Goal: Complete application form

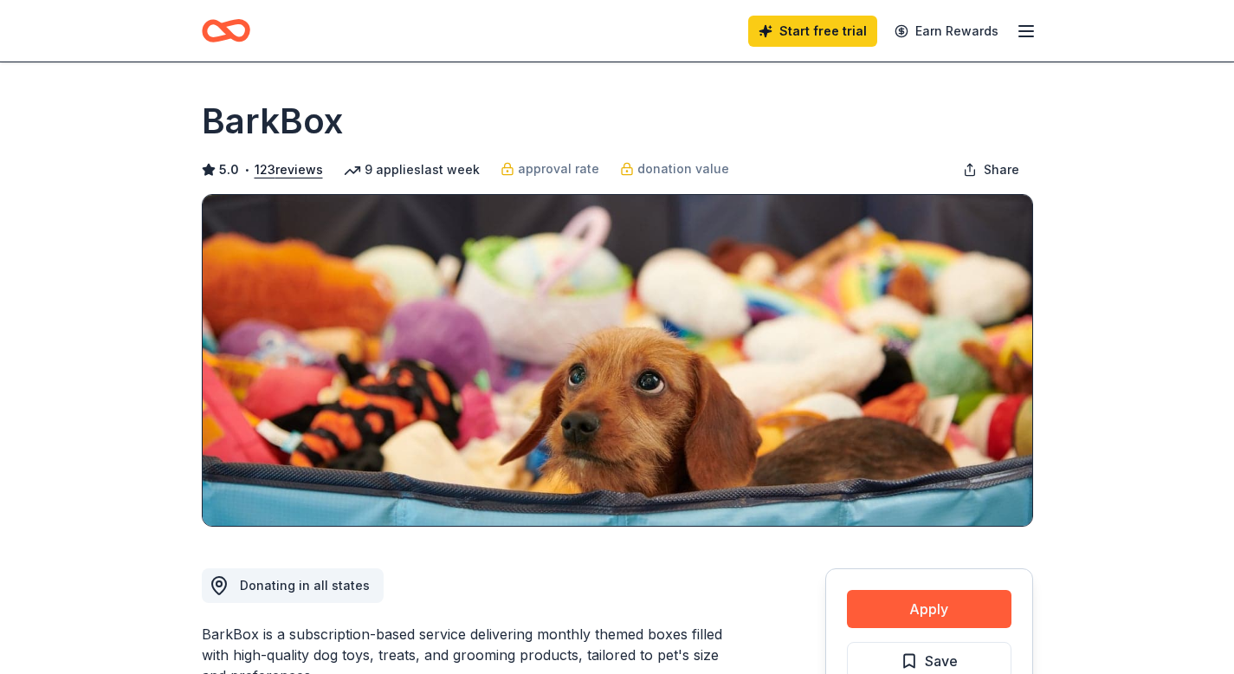
click at [1029, 29] on icon "button" at bounding box center [1026, 31] width 21 height 21
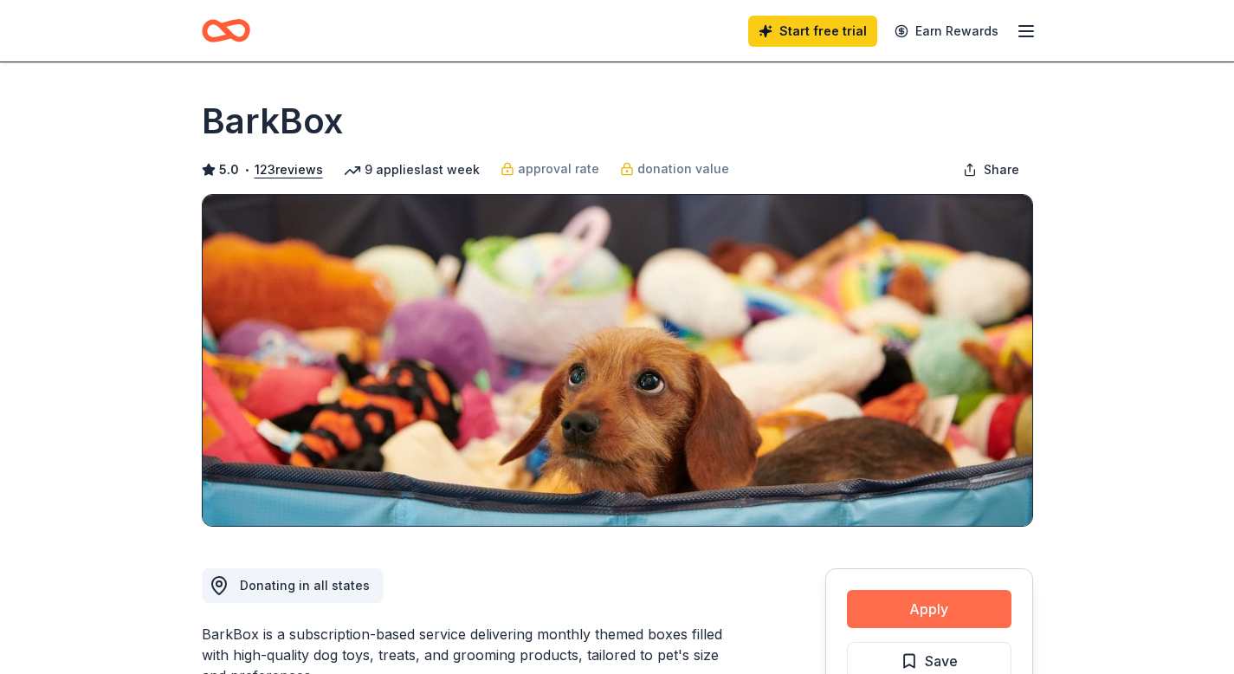
click at [908, 606] on button "Apply" at bounding box center [929, 609] width 165 height 38
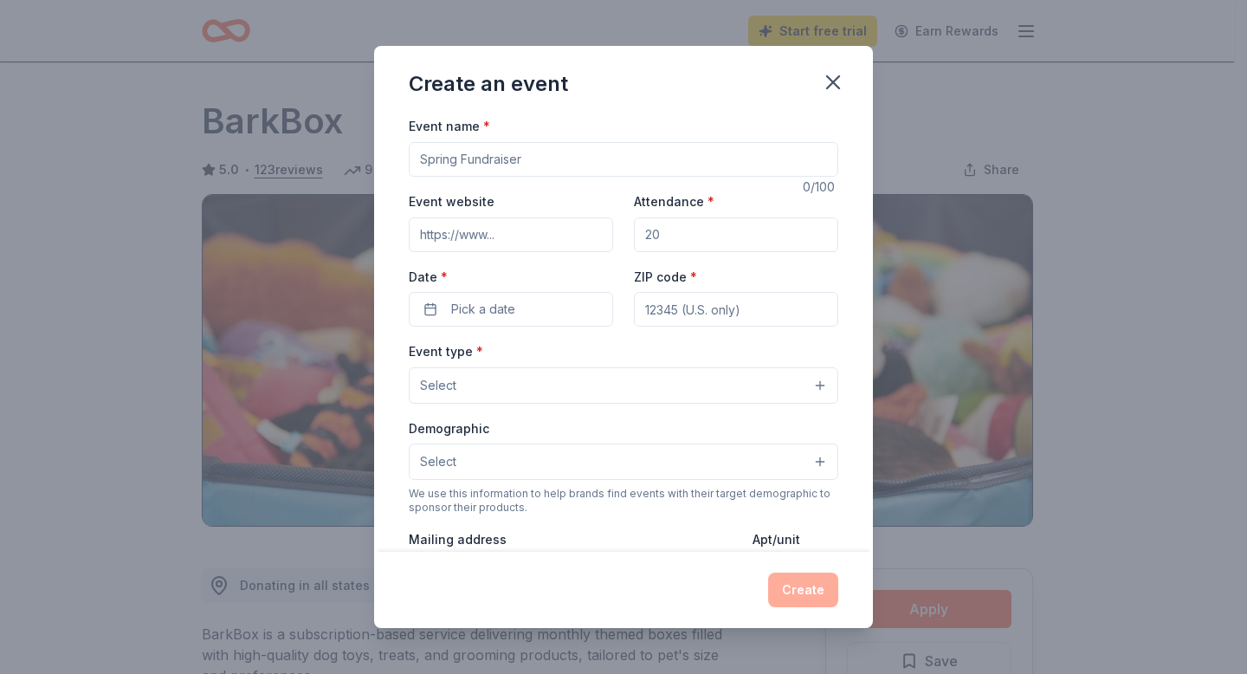
click at [531, 172] on input "Event name *" at bounding box center [623, 159] width 429 height 35
type input "[GEOGRAPHIC_DATA] Baseball - Pancake Breakfast"
drag, startPoint x: 661, startPoint y: 237, endPoint x: 627, endPoint y: 227, distance: 35.3
click at [634, 227] on input "Attendance *" at bounding box center [736, 234] width 204 height 35
drag, startPoint x: 663, startPoint y: 239, endPoint x: 641, endPoint y: 234, distance: 23.1
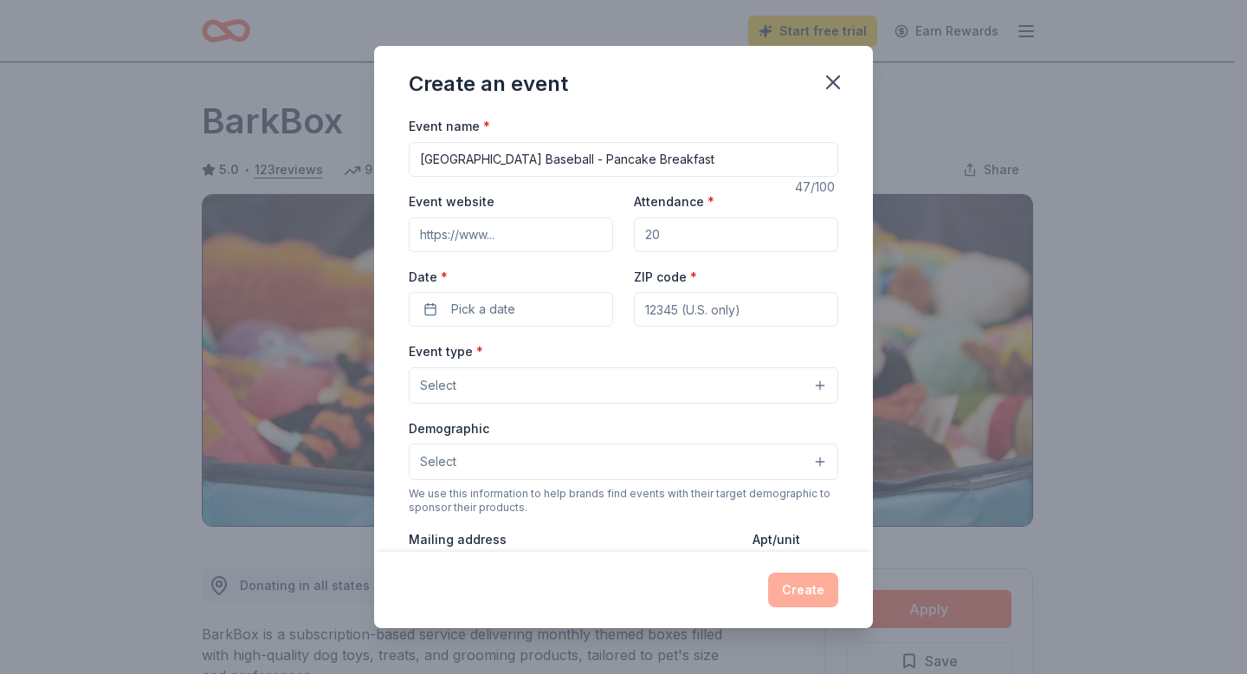
click at [641, 234] on input "Attendance *" at bounding box center [736, 234] width 204 height 35
type input "80"
click at [535, 307] on button "Pick a date" at bounding box center [511, 309] width 204 height 35
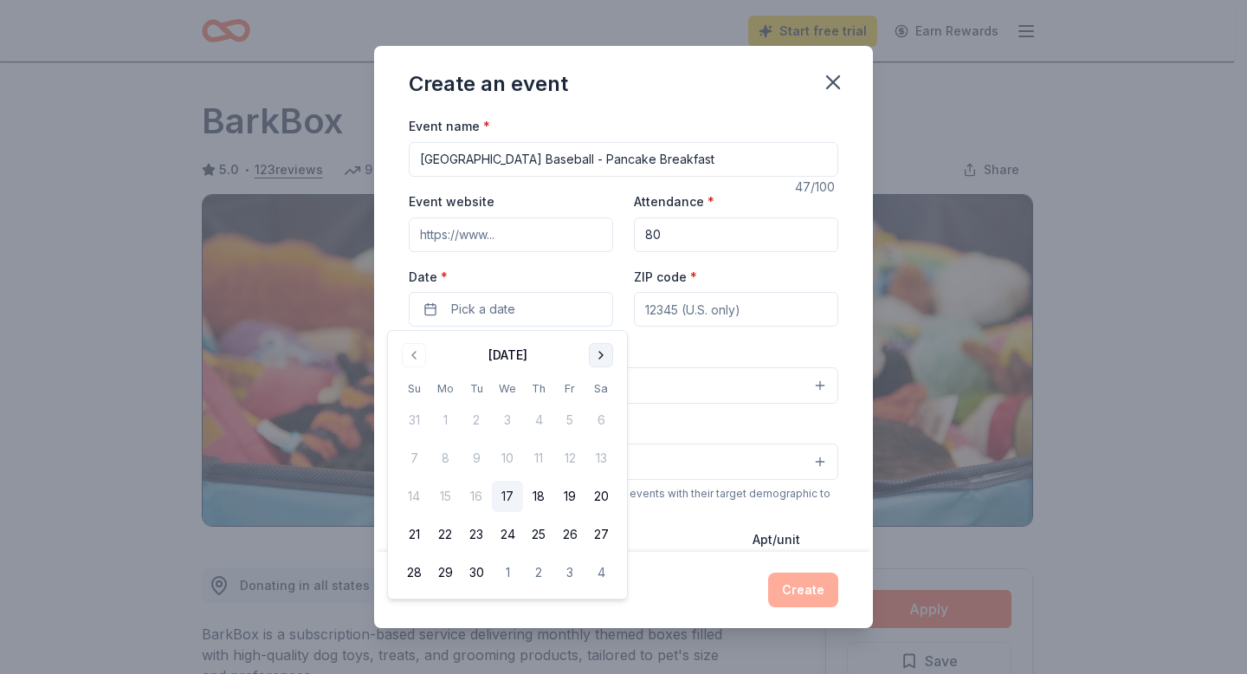
click at [603, 354] on button "Go to next month" at bounding box center [601, 355] width 24 height 24
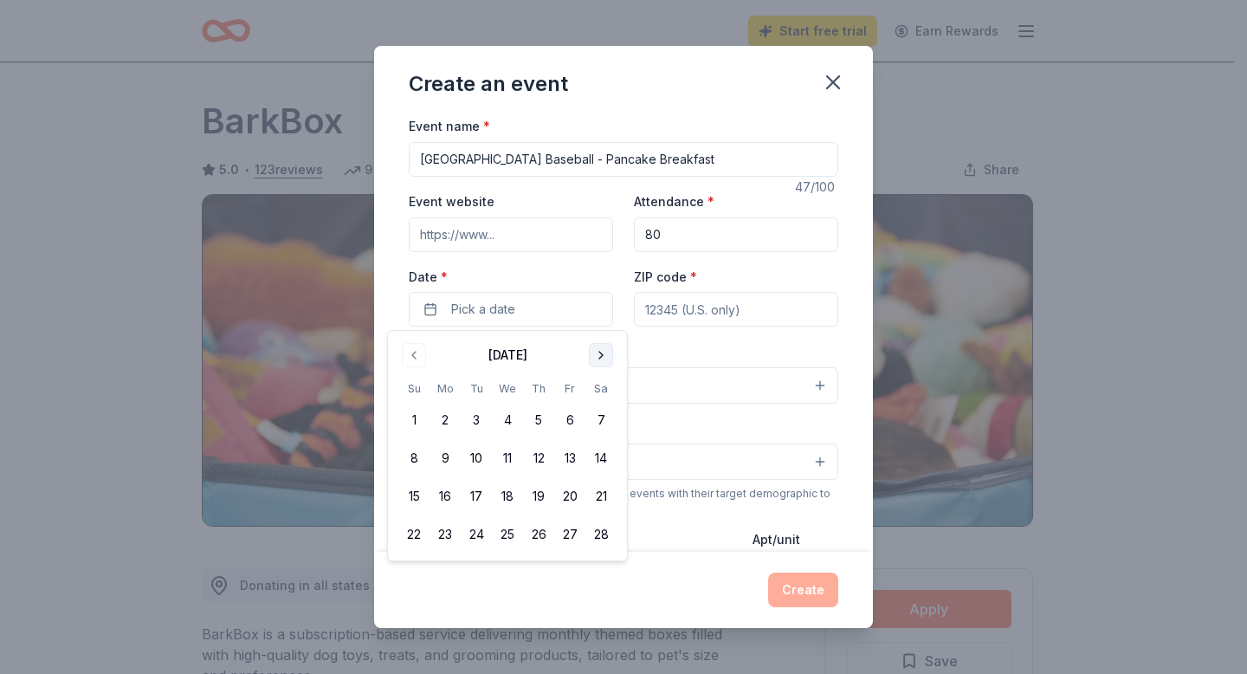
click at [603, 354] on button "Go to next month" at bounding box center [601, 355] width 24 height 24
click at [416, 494] on button "12" at bounding box center [413, 496] width 31 height 31
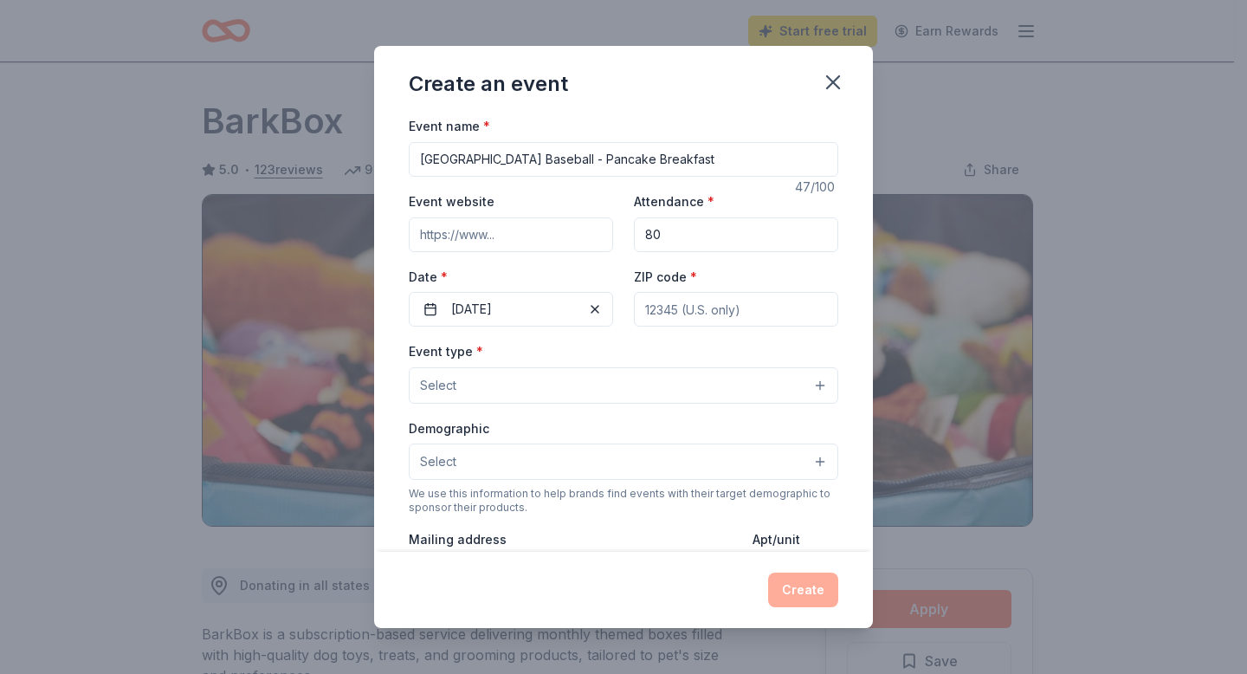
click at [730, 326] on input "ZIP code *" at bounding box center [736, 309] width 204 height 35
type input "06517"
type input "[STREET_ADDRESS][PERSON_NAME]"
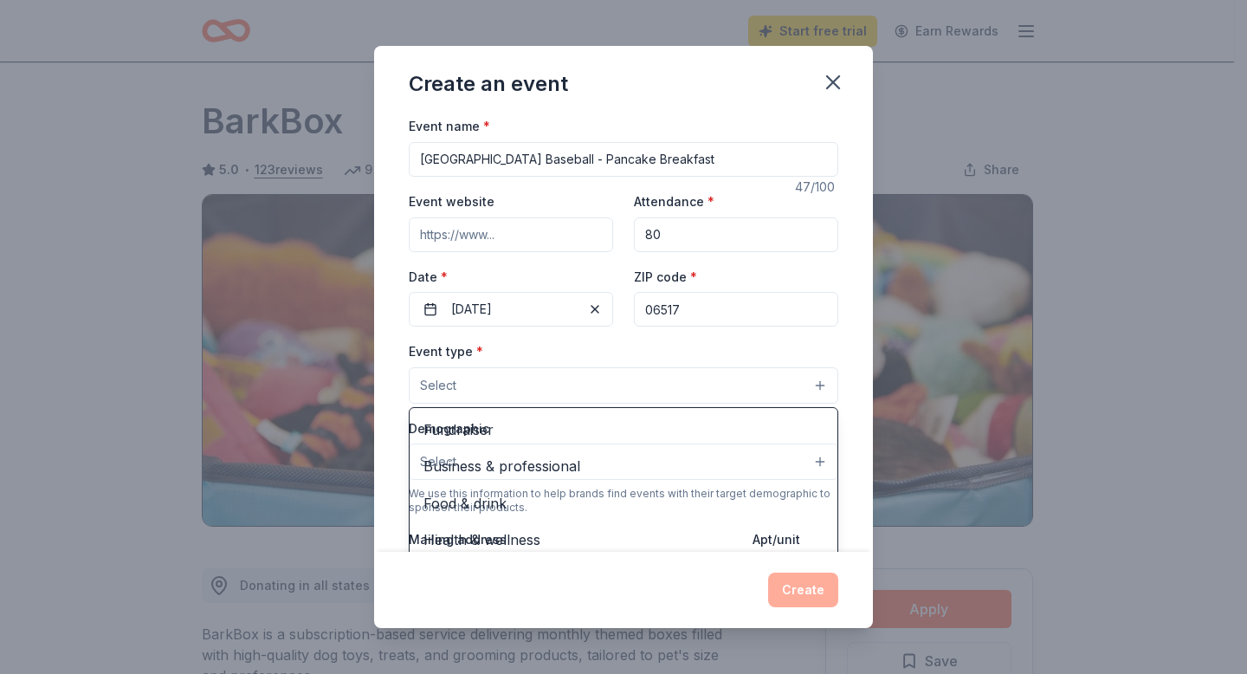
click at [536, 385] on button "Select" at bounding box center [623, 385] width 429 height 36
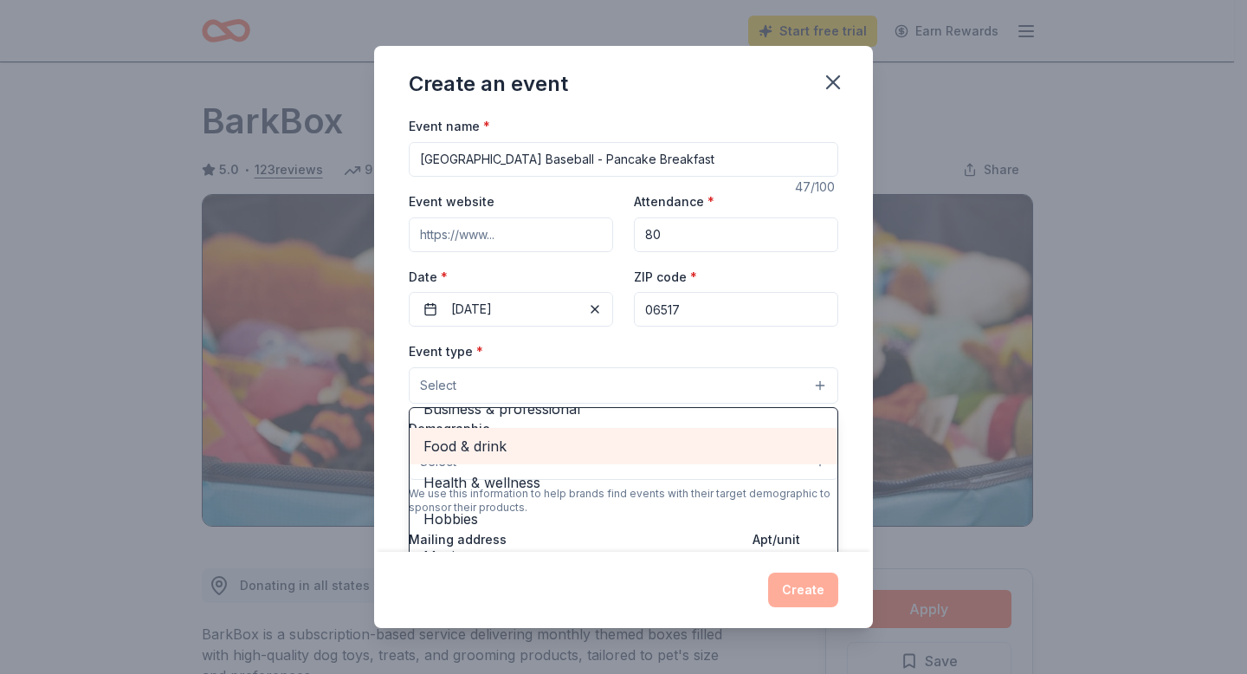
click at [522, 451] on span "Food & drink" at bounding box center [623, 446] width 400 height 23
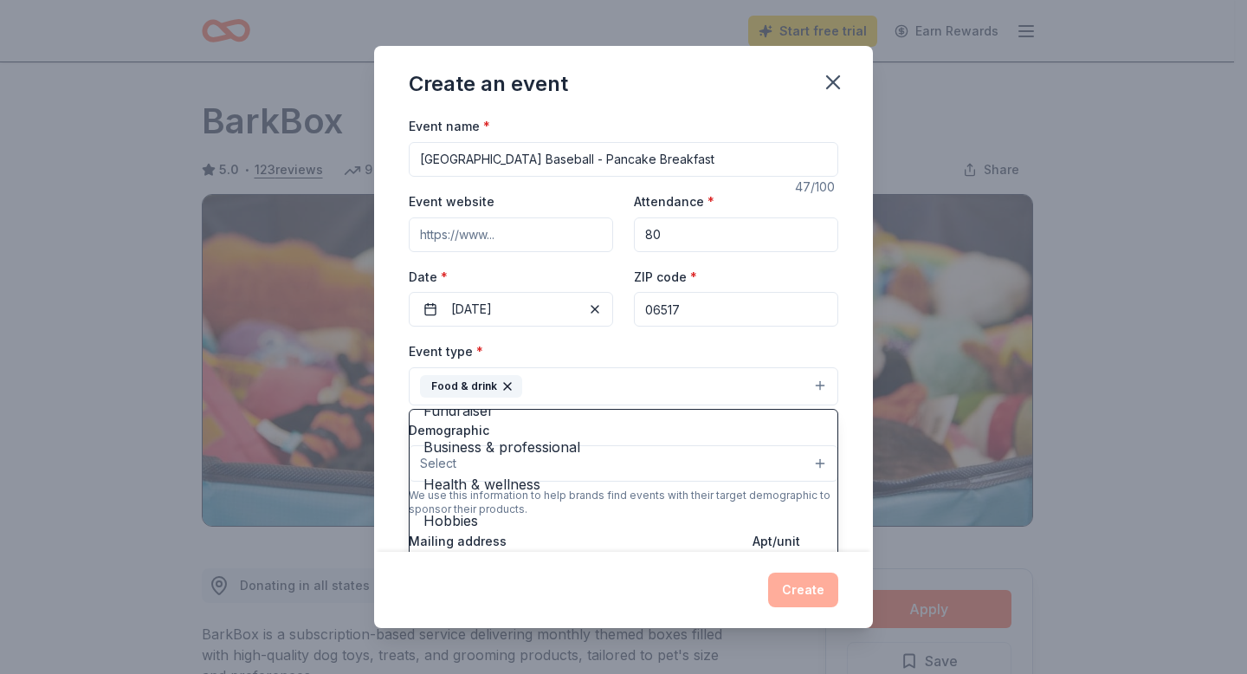
click at [836, 345] on div "Event name * [GEOGRAPHIC_DATA] Baseball - Pancake Breakfast 47 /100 Event websi…" at bounding box center [623, 333] width 499 height 436
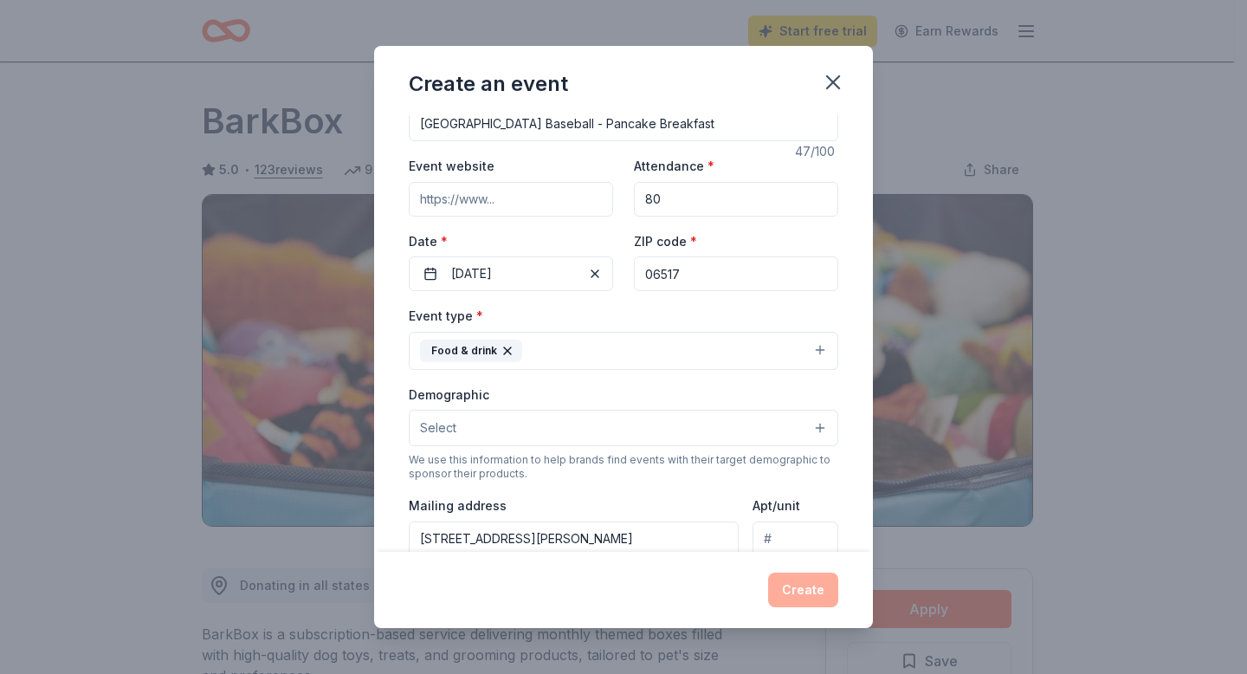
scroll to position [81, 0]
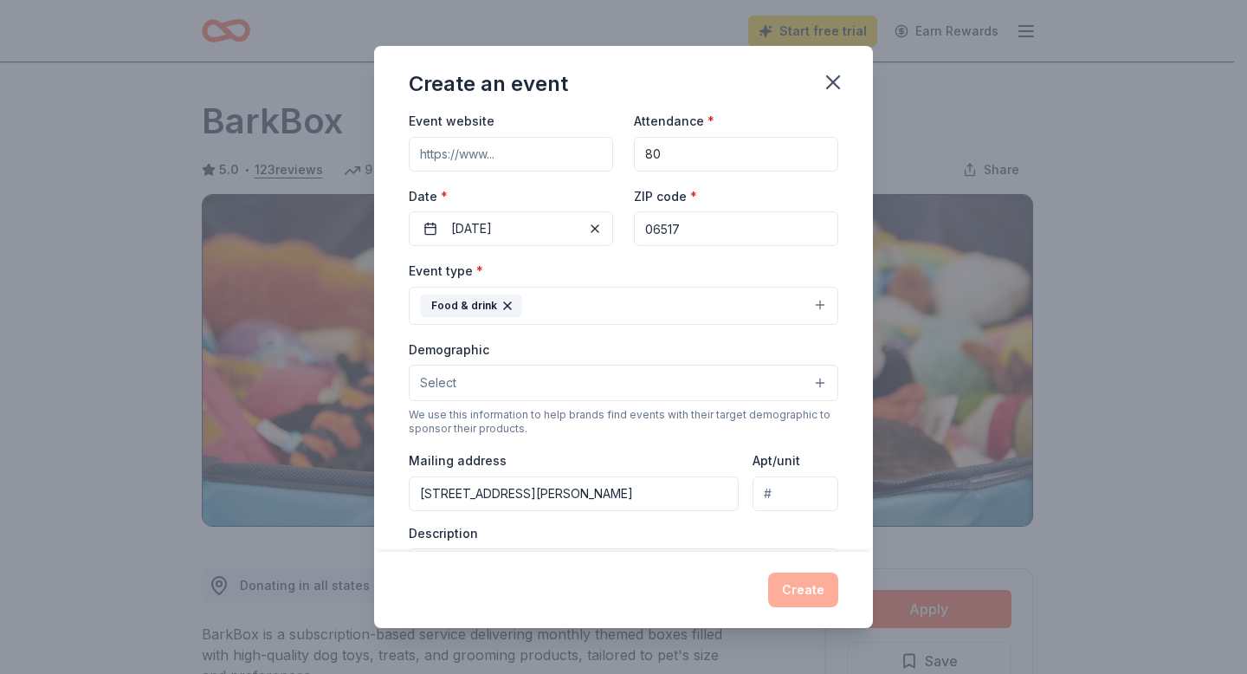
click at [805, 300] on button "Food & drink" at bounding box center [623, 306] width 429 height 38
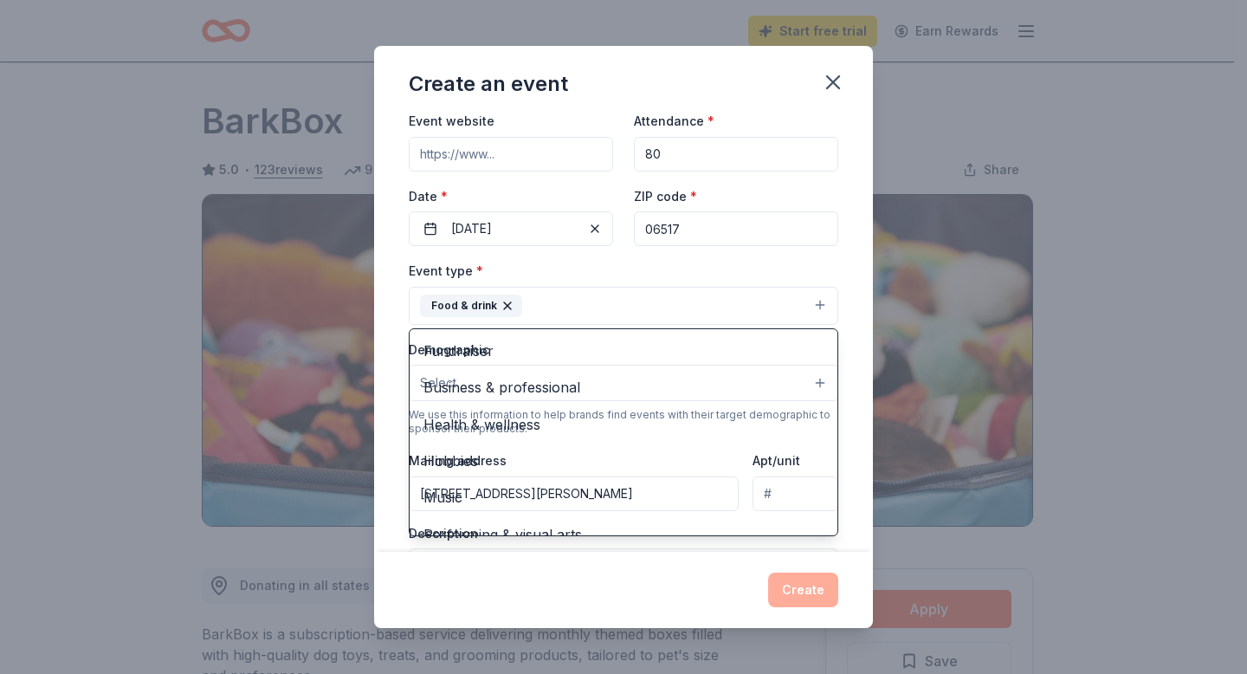
scroll to position [21, 0]
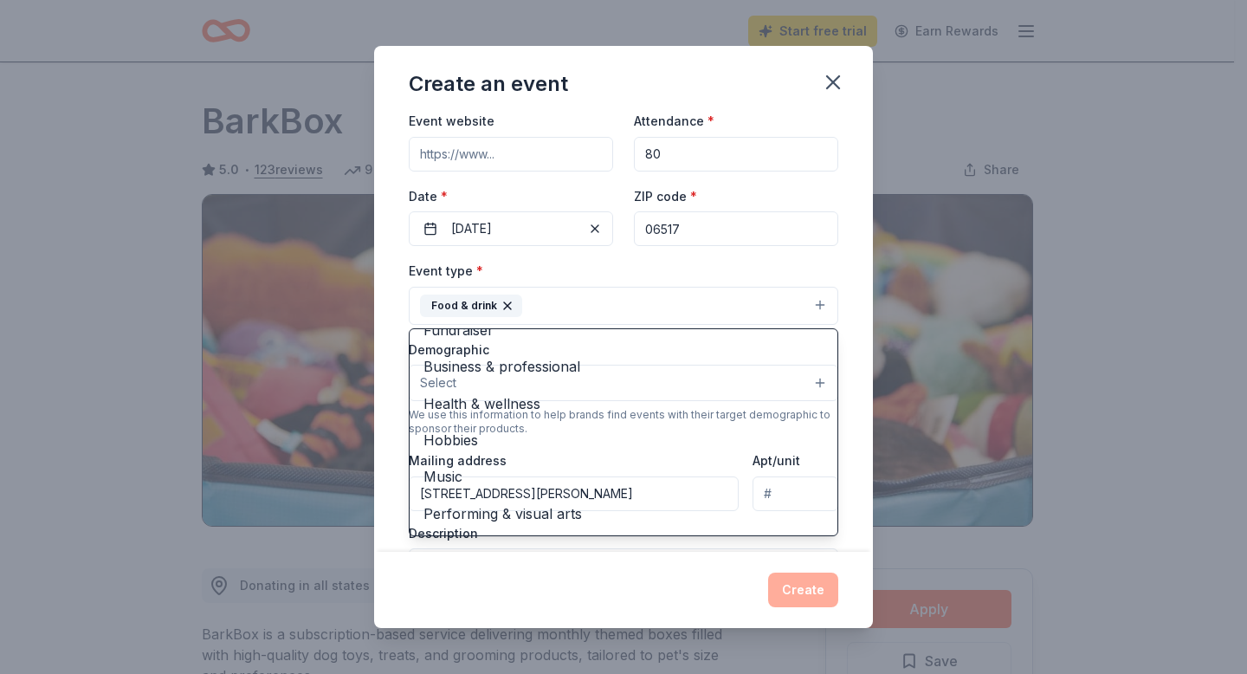
click at [846, 294] on div "Event name * [GEOGRAPHIC_DATA] Baseball - Pancake Breakfast 47 /100 Event websi…" at bounding box center [623, 333] width 499 height 436
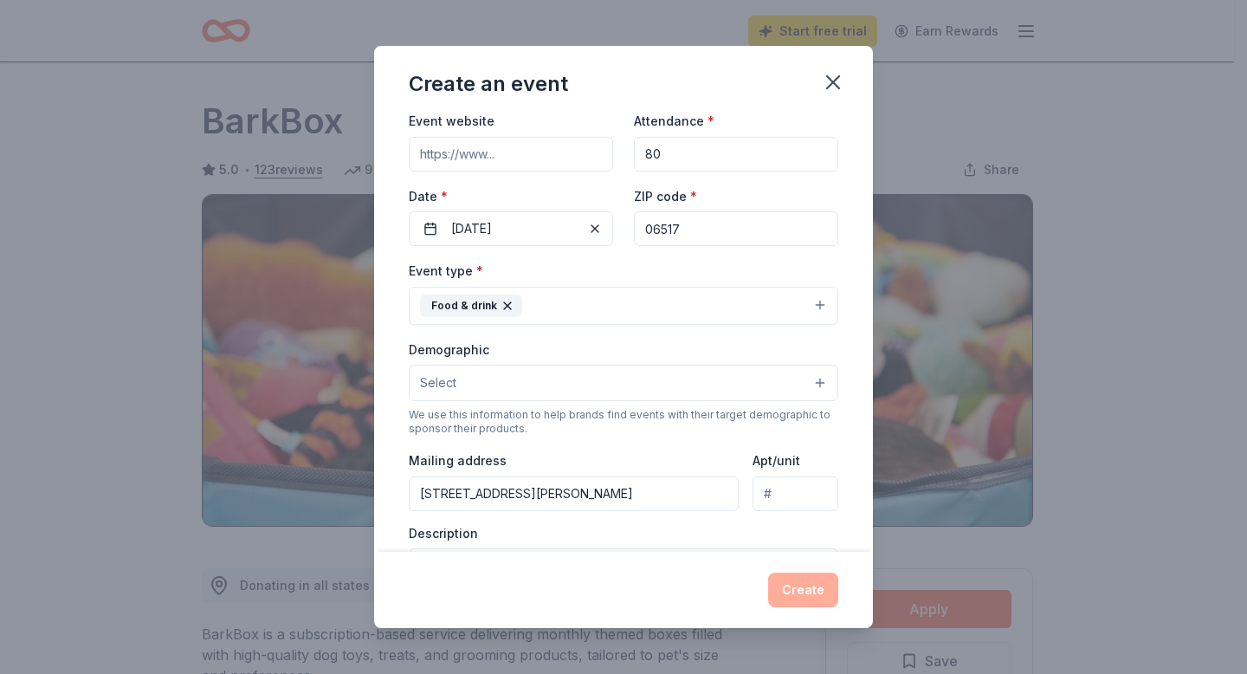
click at [665, 378] on button "Select" at bounding box center [623, 383] width 429 height 36
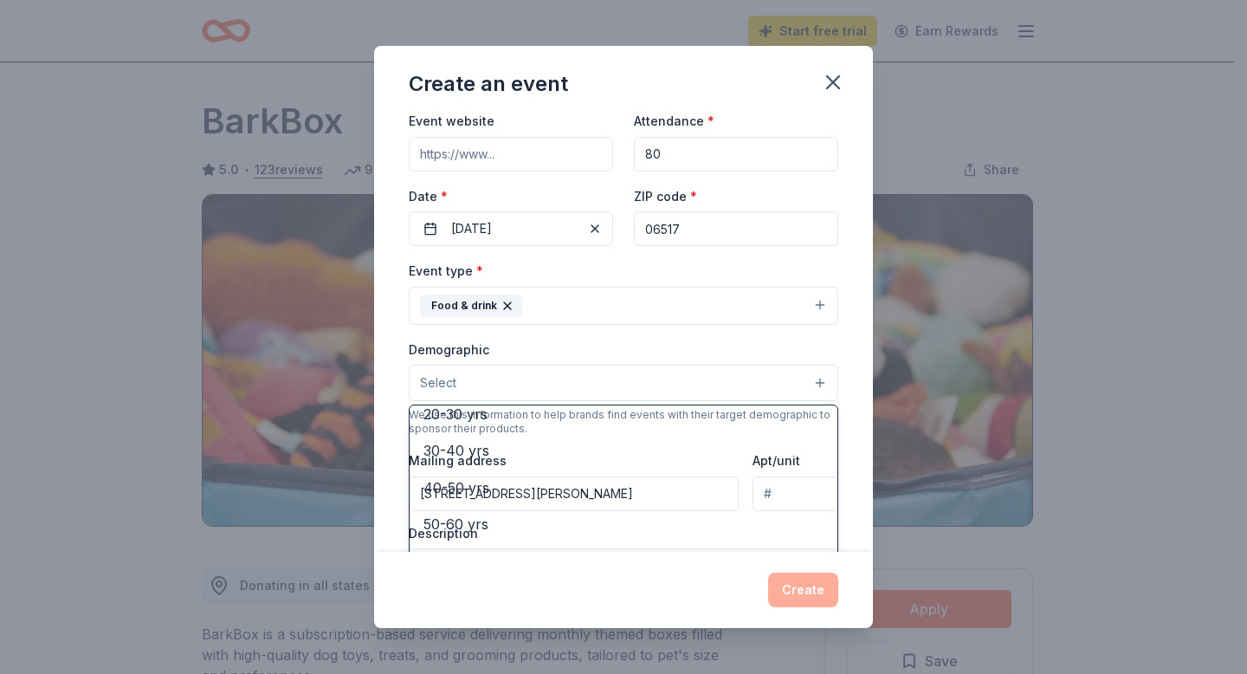
scroll to position [236, 0]
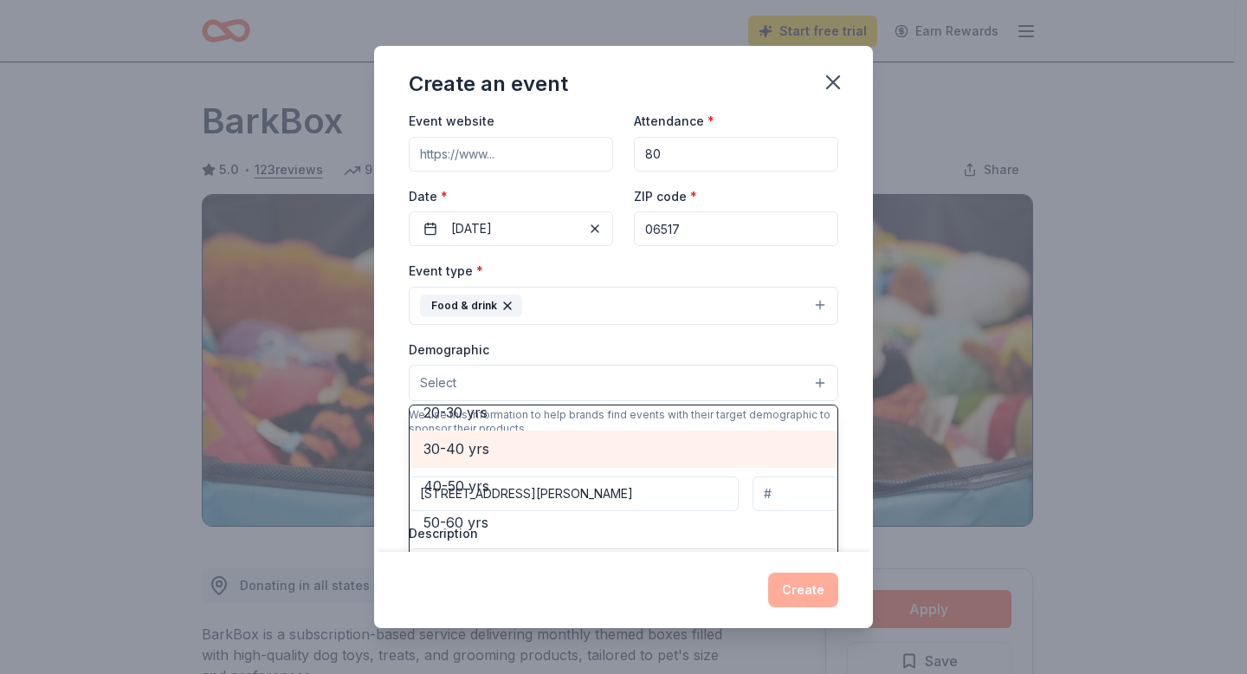
click at [495, 451] on span "30-40 yrs" at bounding box center [623, 448] width 400 height 23
click at [487, 465] on div "40-50 yrs" at bounding box center [624, 450] width 428 height 36
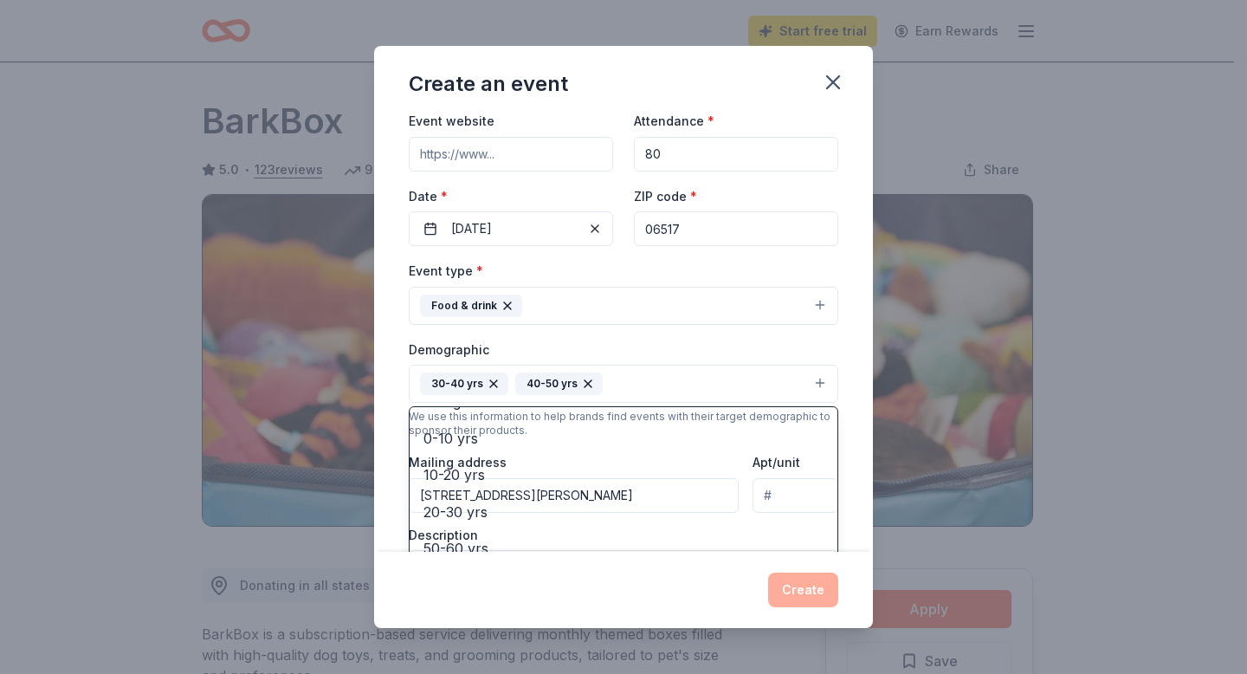
scroll to position [143, 0]
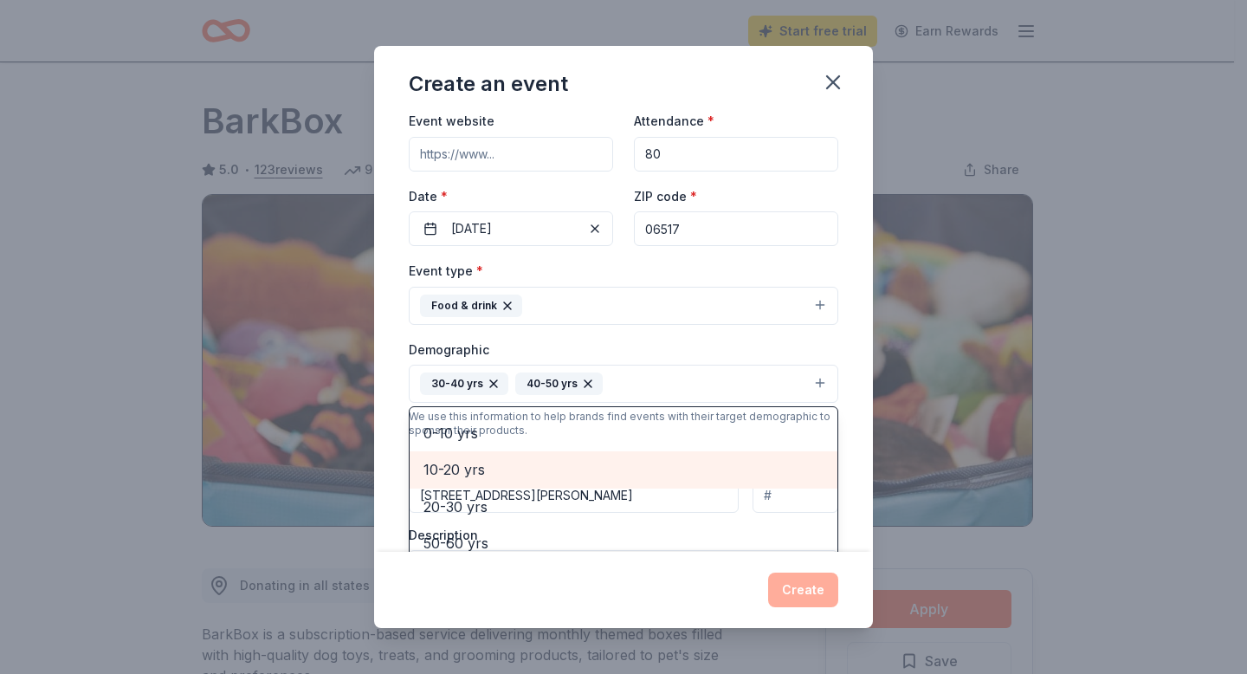
click at [520, 467] on span "10-20 yrs" at bounding box center [623, 469] width 400 height 23
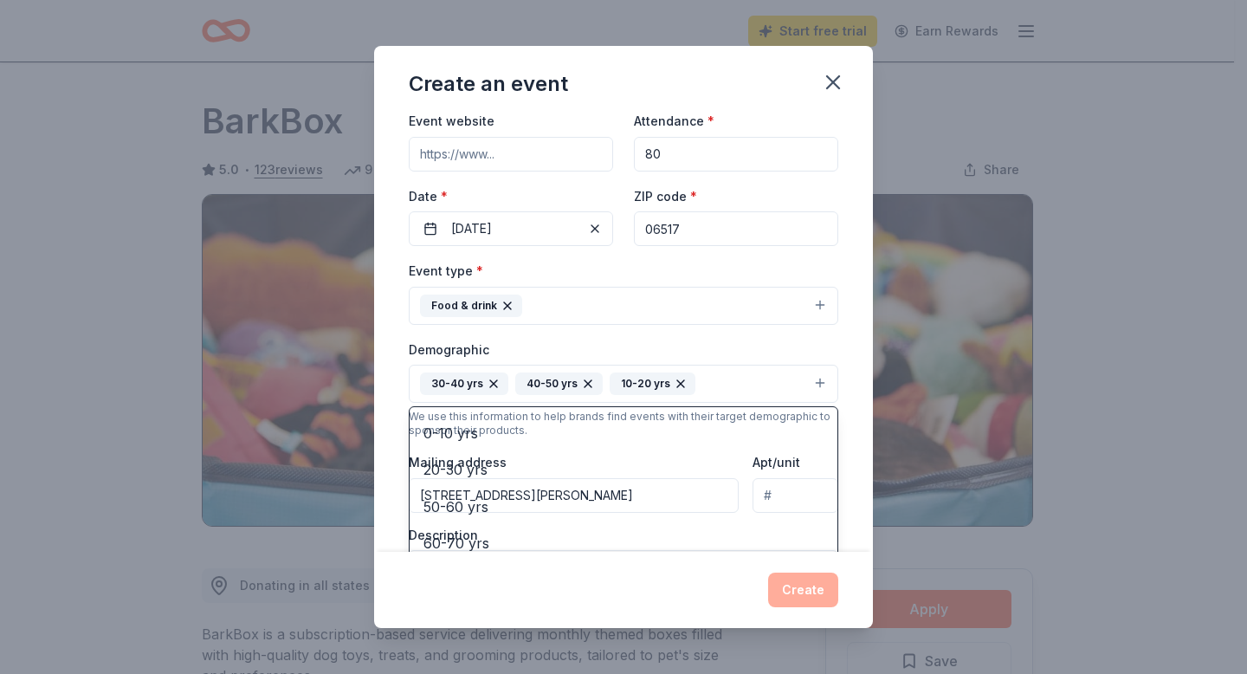
click at [836, 370] on div "Event name * [GEOGRAPHIC_DATA] Baseball - Pancake Breakfast 47 /100 Event websi…" at bounding box center [623, 333] width 499 height 436
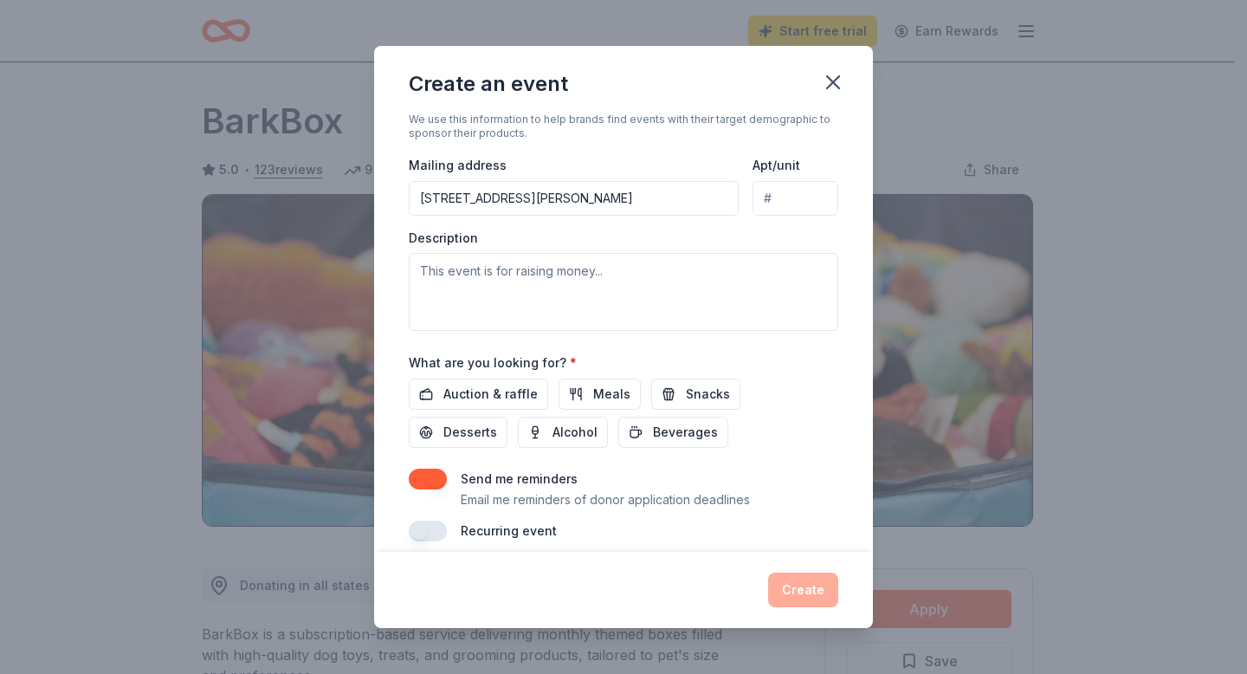
scroll to position [387, 0]
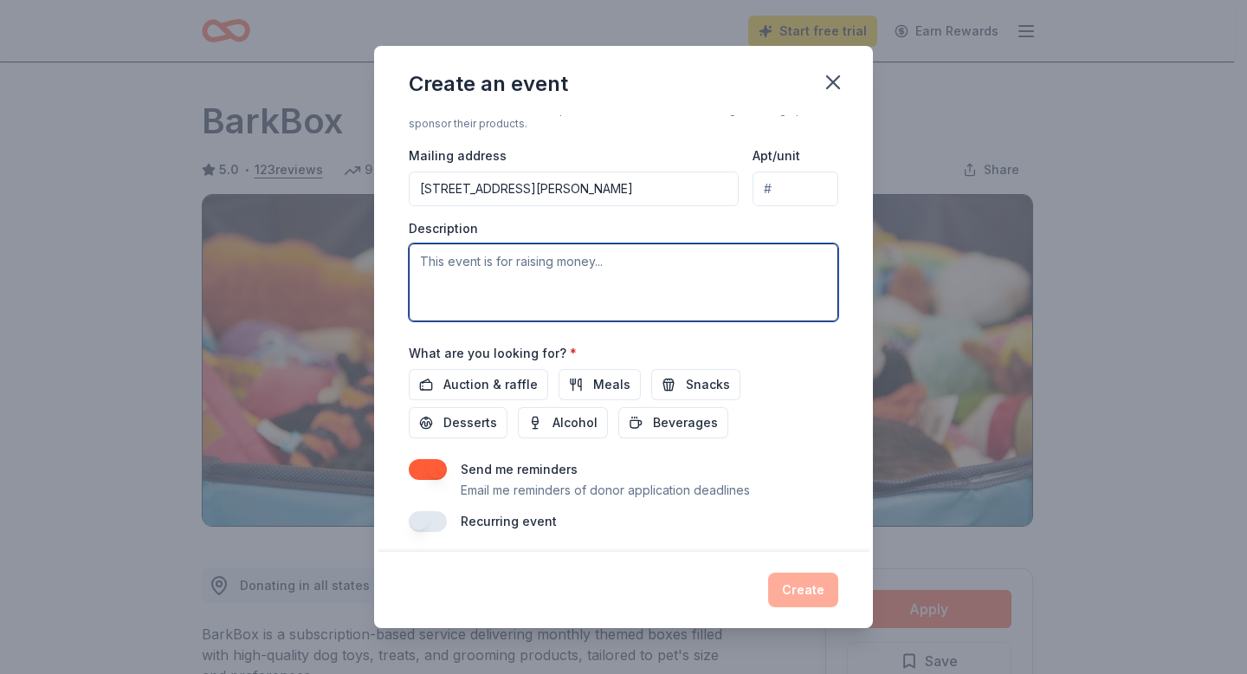
click at [617, 273] on textarea at bounding box center [623, 282] width 429 height 78
paste textarea "We would love some sort of donation for a family to enjoy at your facility."
type textarea "We would love some sort of donation for a family to enjoy at your facility."
drag, startPoint x: 499, startPoint y: 292, endPoint x: 408, endPoint y: 267, distance: 94.3
click at [409, 267] on textarea "We would love some sort of donation for a family to enjoy at your facility." at bounding box center [623, 282] width 429 height 78
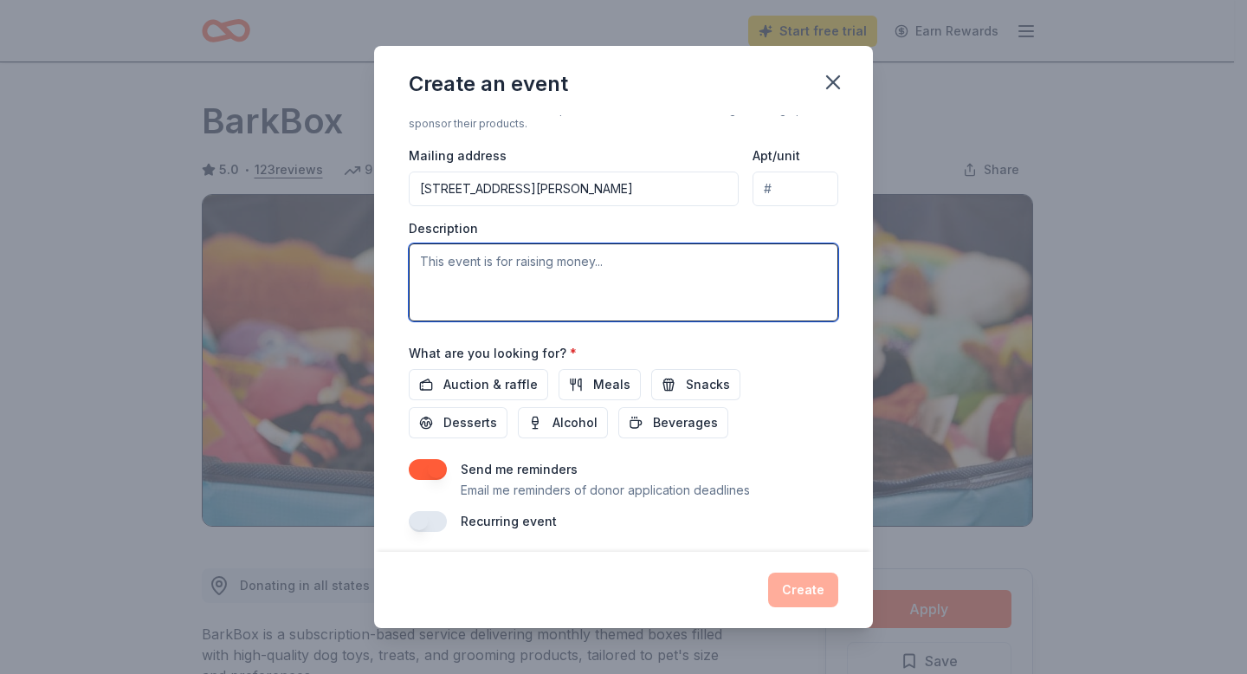
click at [588, 283] on textarea at bounding box center [623, 282] width 429 height 78
paste textarea "The Hamden High School Baseball Team is holding a fundraiser to help pay for ne…"
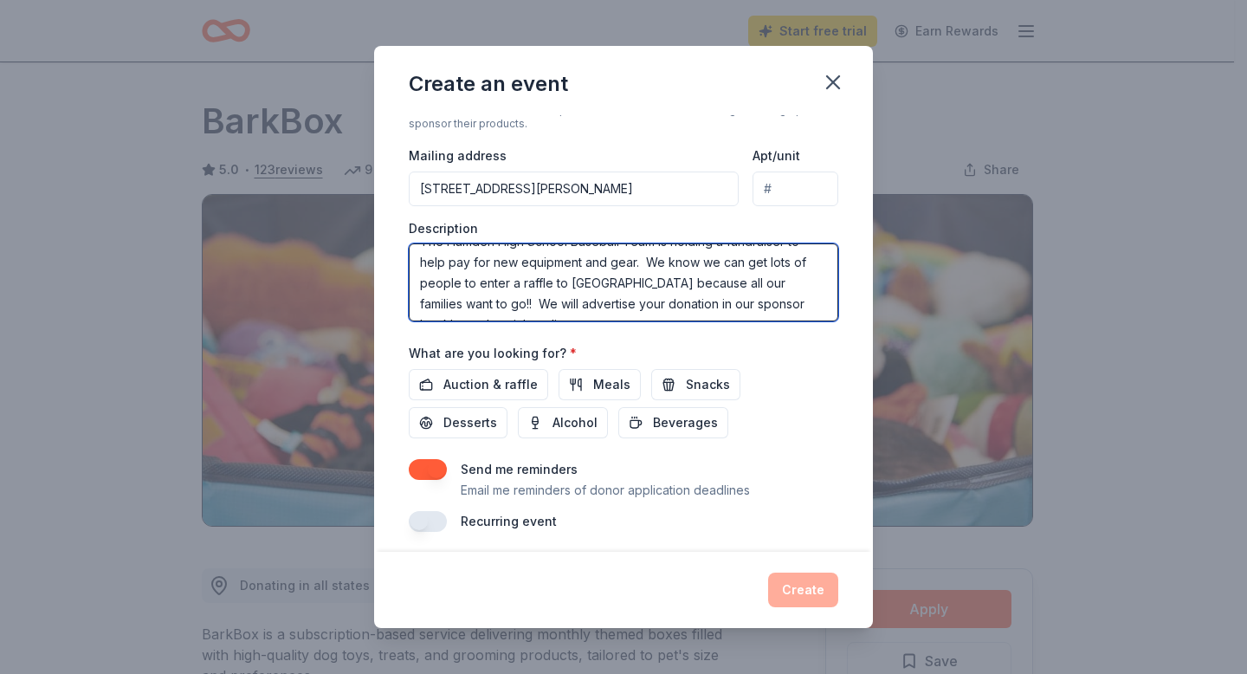
scroll to position [22, 0]
drag, startPoint x: 585, startPoint y: 281, endPoint x: 674, endPoint y: 277, distance: 88.4
click at [674, 277] on textarea "The Hamden High School Baseball Team is holding a fundraiser to help pay for ne…" at bounding box center [623, 282] width 429 height 78
drag, startPoint x: 688, startPoint y: 279, endPoint x: 569, endPoint y: 277, distance: 119.5
click at [569, 277] on textarea "The Hamden High School Baseball Team is holding a fundraiser to help pay for ne…" at bounding box center [623, 282] width 429 height 78
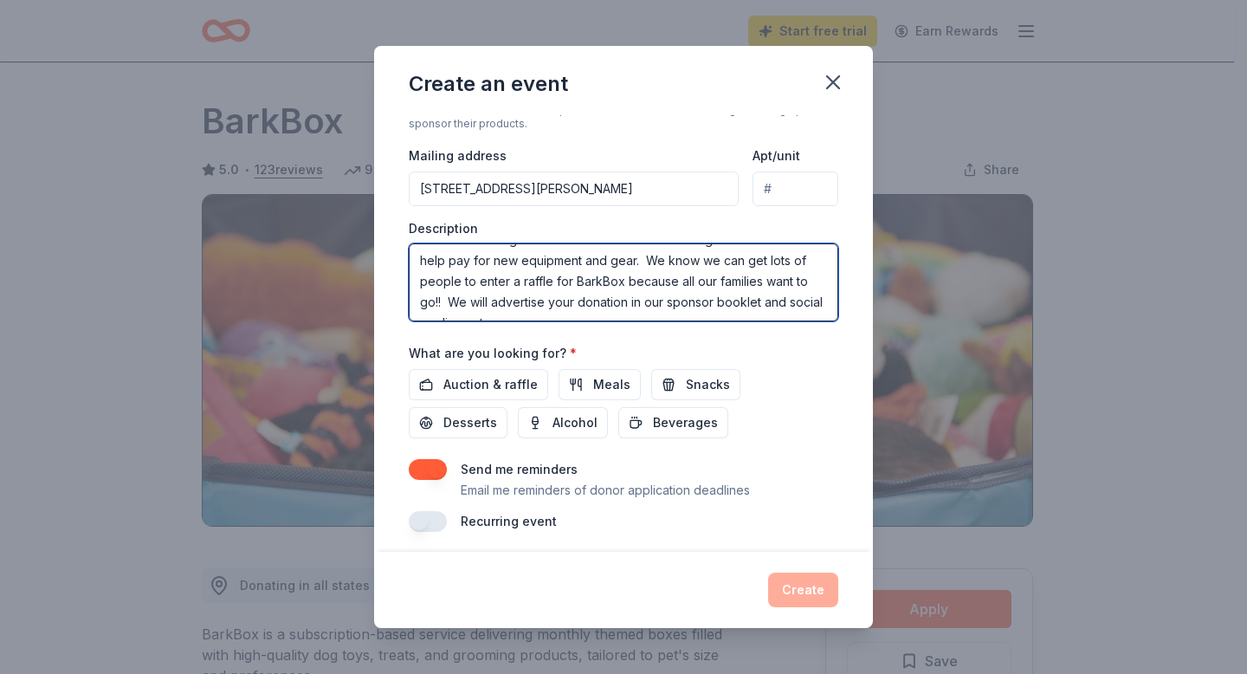
scroll to position [42, 0]
drag, startPoint x: 478, startPoint y: 302, endPoint x: 417, endPoint y: 288, distance: 62.2
click at [417, 288] on textarea "The Hamden High School Baseball Team is holding a fundraiser to help pay for ne…" at bounding box center [623, 282] width 429 height 78
click at [667, 303] on textarea "The Hamden High School Baseball Team is holding a fundraiser to help pay for ne…" at bounding box center [623, 282] width 429 height 78
type textarea "The Hamden High School Baseball Team is holding a fundraiser to help pay for ne…"
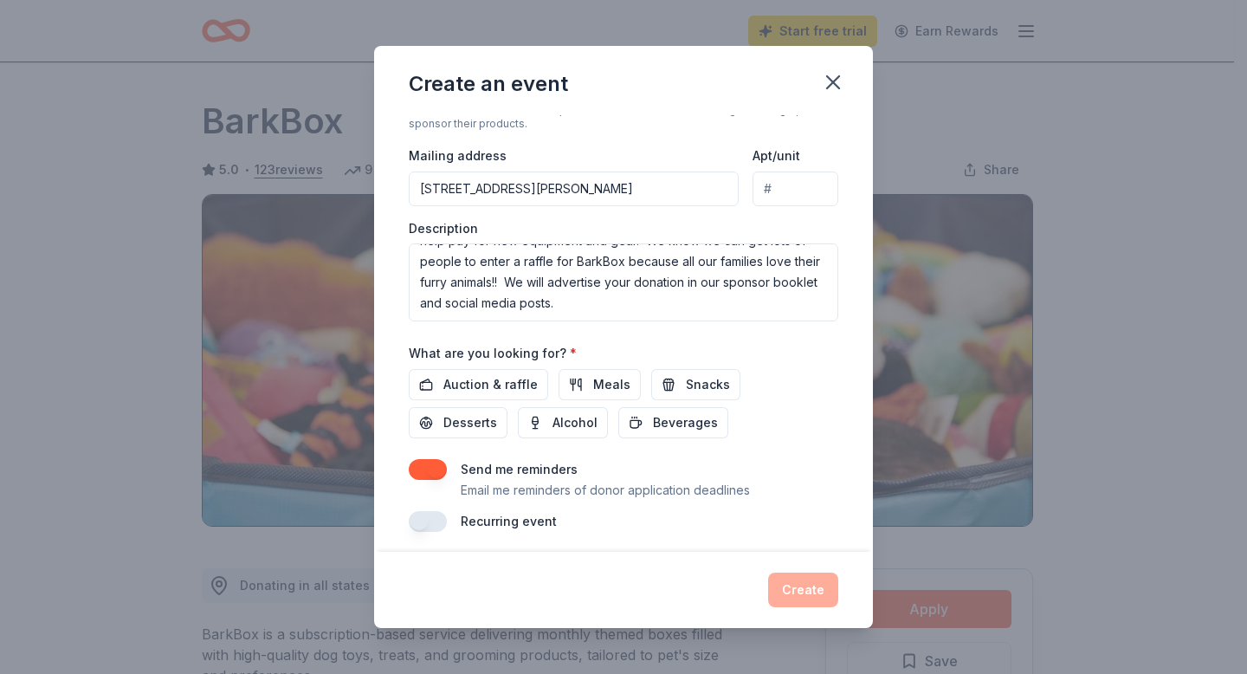
click at [814, 356] on div "What are you looking for? * Auction & raffle Meals Snacks Desserts Alcohol Beve…" at bounding box center [623, 390] width 429 height 96
click at [503, 378] on span "Auction & raffle" at bounding box center [490, 384] width 94 height 21
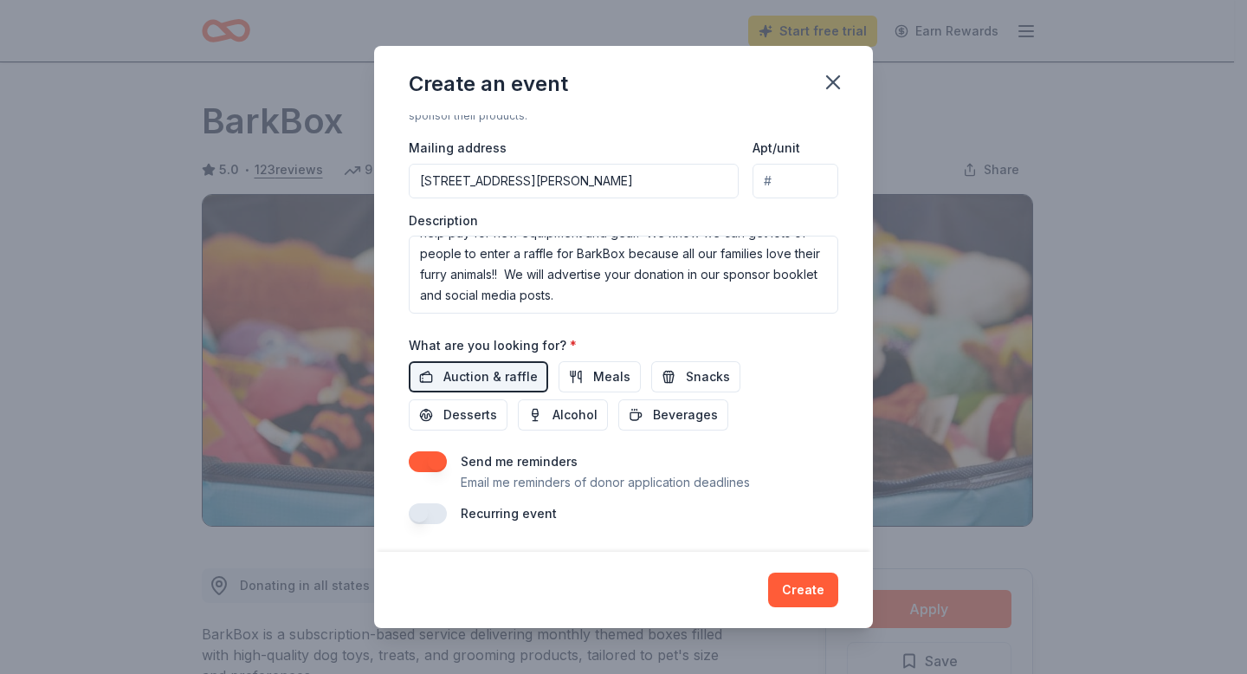
click at [423, 461] on button "button" at bounding box center [428, 461] width 38 height 21
click at [801, 591] on button "Create" at bounding box center [803, 589] width 70 height 35
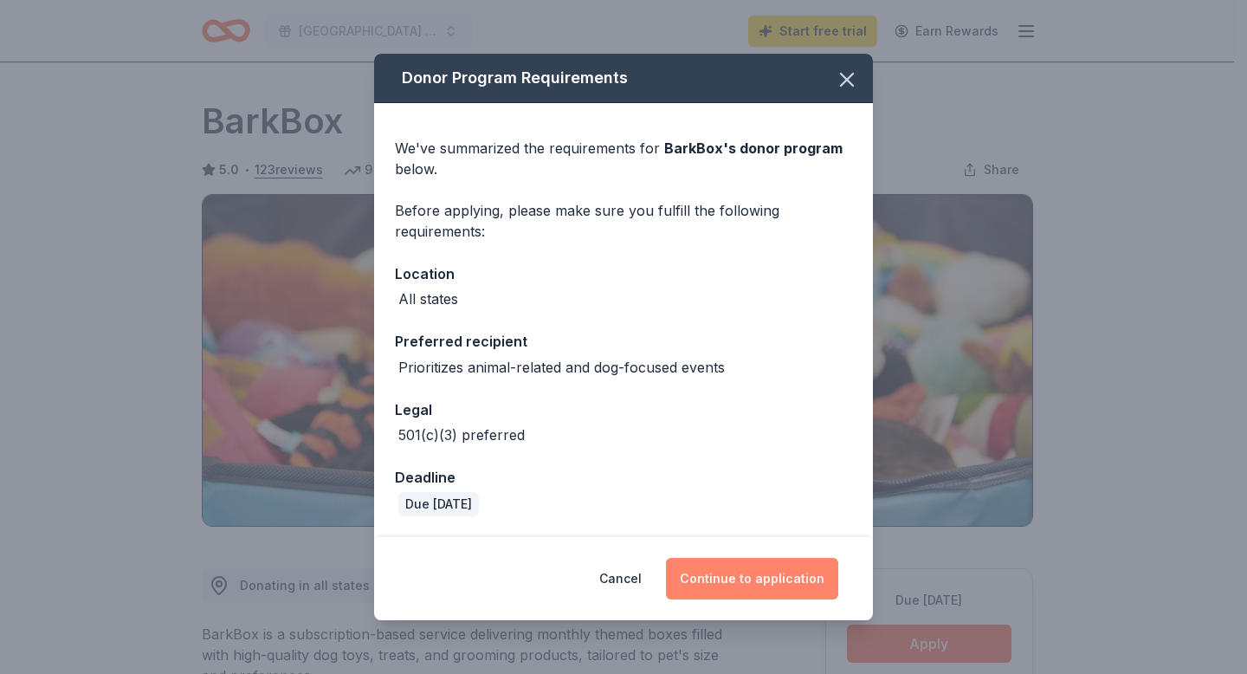
click at [786, 576] on button "Continue to application" at bounding box center [752, 579] width 172 height 42
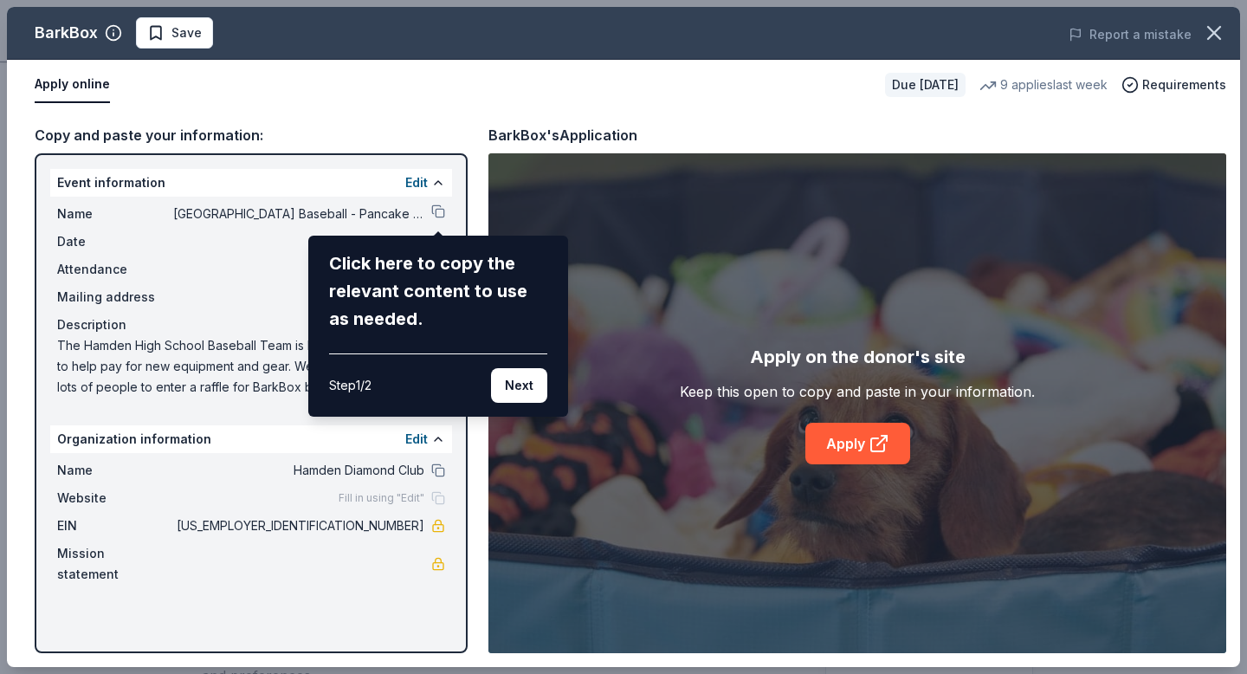
click at [243, 428] on div "BarkBox Save Report a mistake Apply online Due [DATE] 9 applies last week Requi…" at bounding box center [623, 337] width 1233 height 660
click at [252, 346] on div "BarkBox Save Report a mistake Apply online Due [DATE] 9 applies last week Requi…" at bounding box center [623, 337] width 1233 height 660
click at [515, 384] on button "Next" at bounding box center [519, 385] width 56 height 35
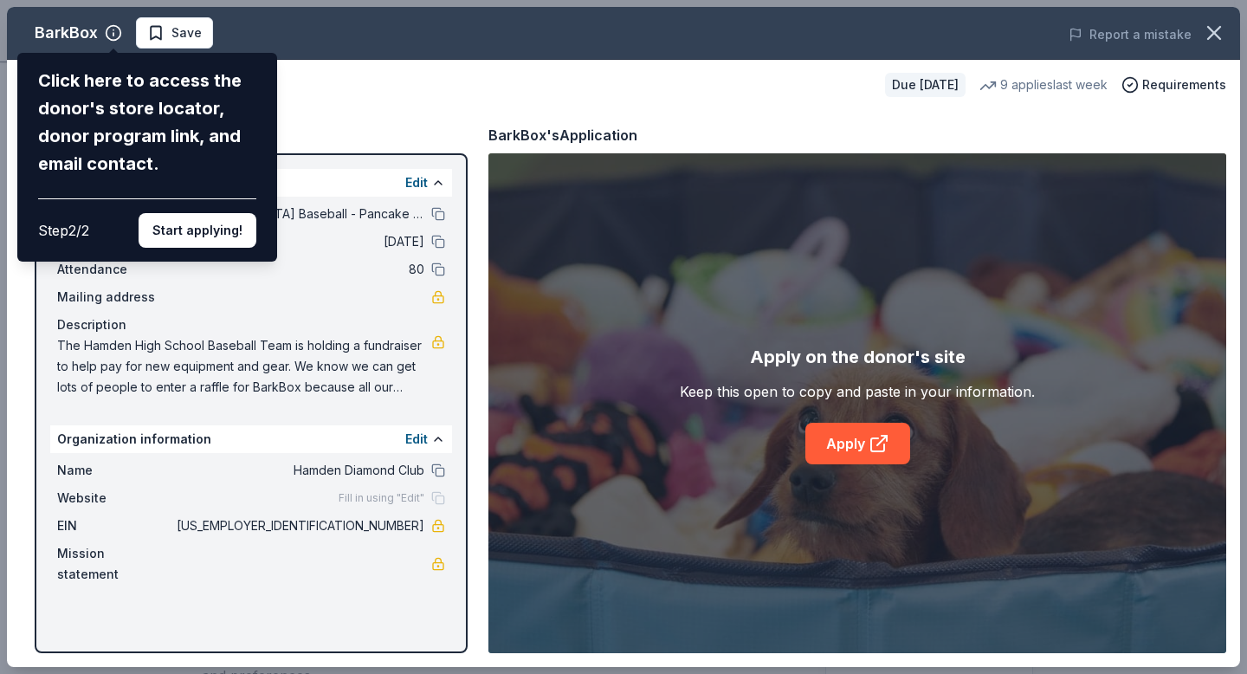
click at [244, 250] on div "Click here to access the donor's store locator, donor program link, and email c…" at bounding box center [147, 157] width 260 height 209
click at [227, 237] on button "Start applying!" at bounding box center [198, 230] width 118 height 35
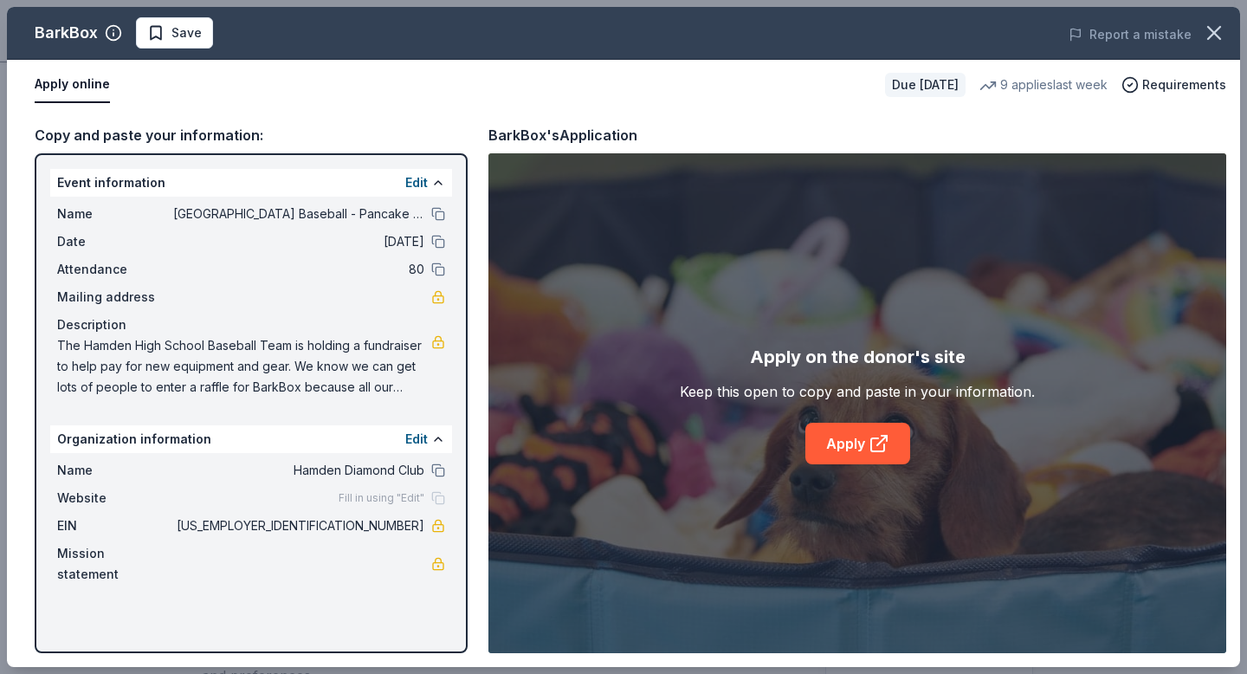
click at [187, 134] on div "BarkBox Save Report a mistake Apply online Due [DATE] 9 applies last week Requi…" at bounding box center [623, 337] width 1233 height 660
click at [881, 447] on icon at bounding box center [878, 443] width 21 height 21
